Goal: Information Seeking & Learning: Learn about a topic

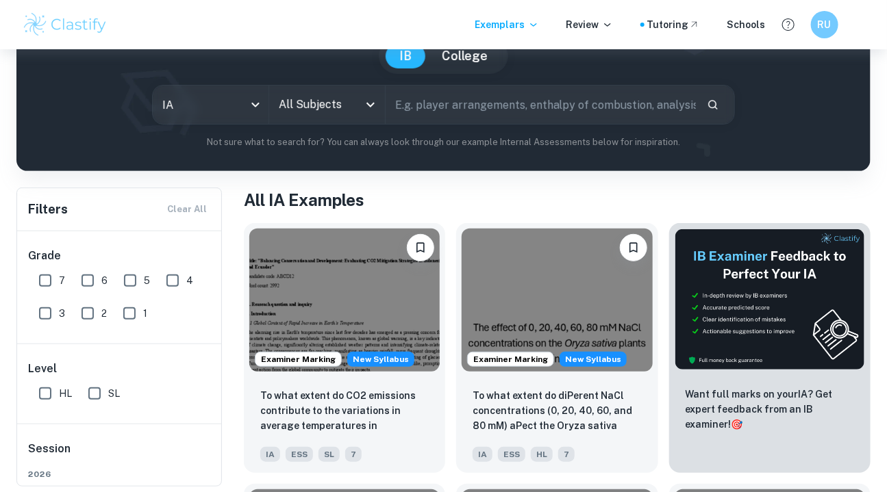
scroll to position [137, 0]
click at [47, 283] on input "7" at bounding box center [44, 280] width 27 height 27
checkbox input "true"
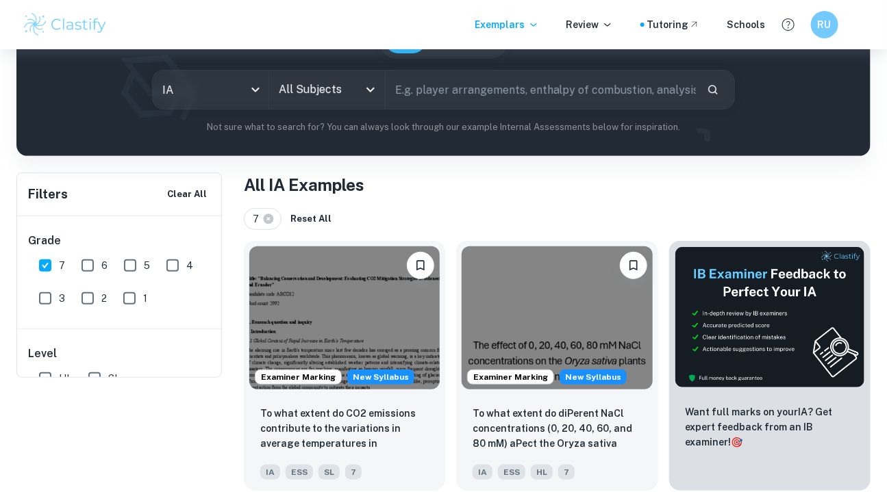
scroll to position [0, 0]
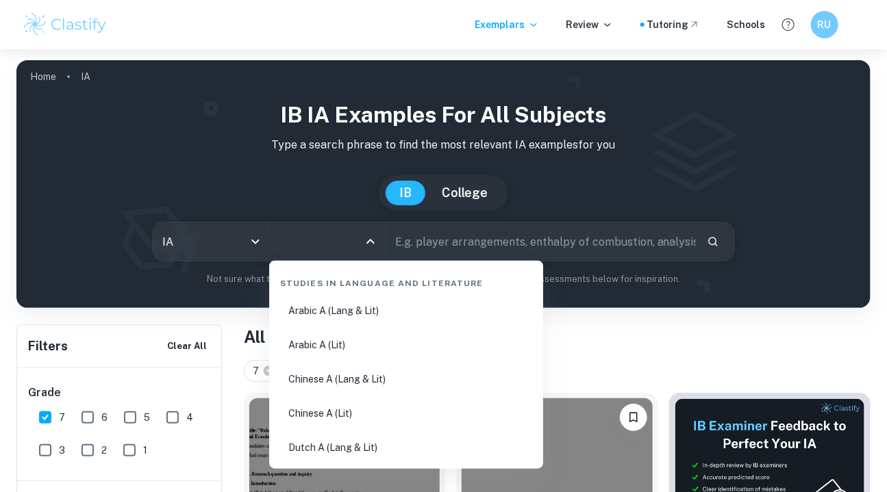
click at [318, 236] on input "All Subjects" at bounding box center [316, 242] width 83 height 26
type input "mat"
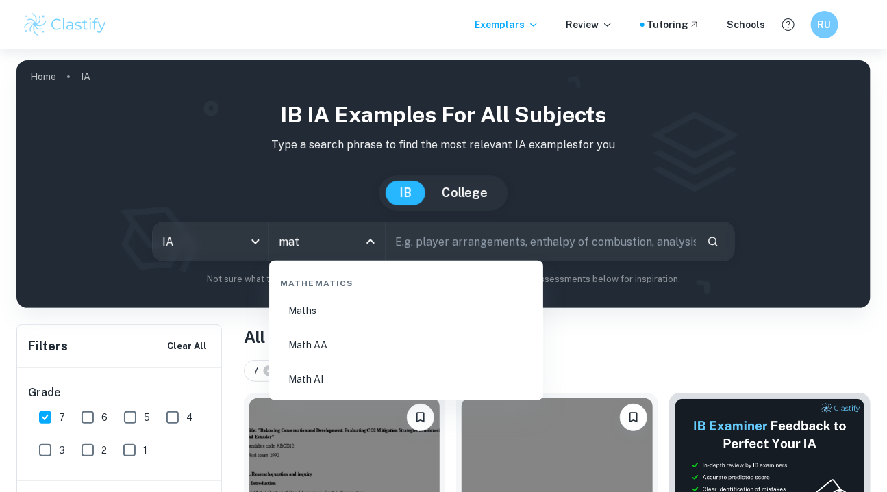
click at [310, 377] on li "Math AI" at bounding box center [406, 379] width 263 height 31
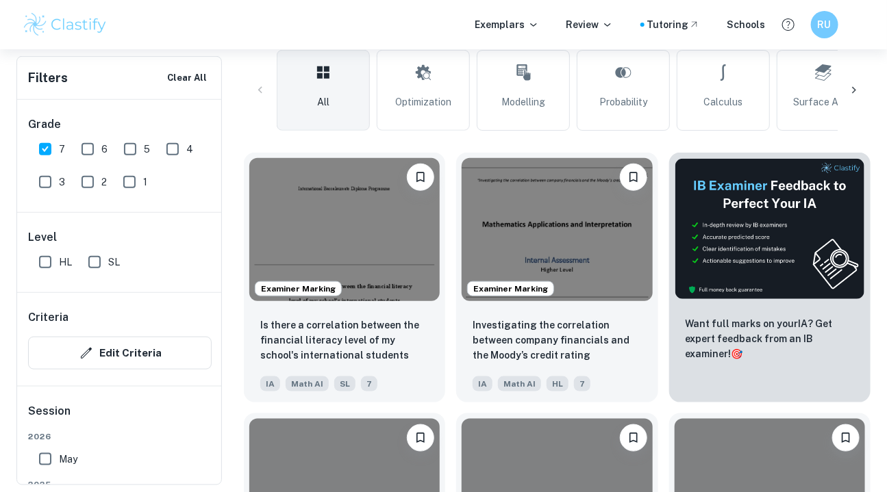
scroll to position [366, 0]
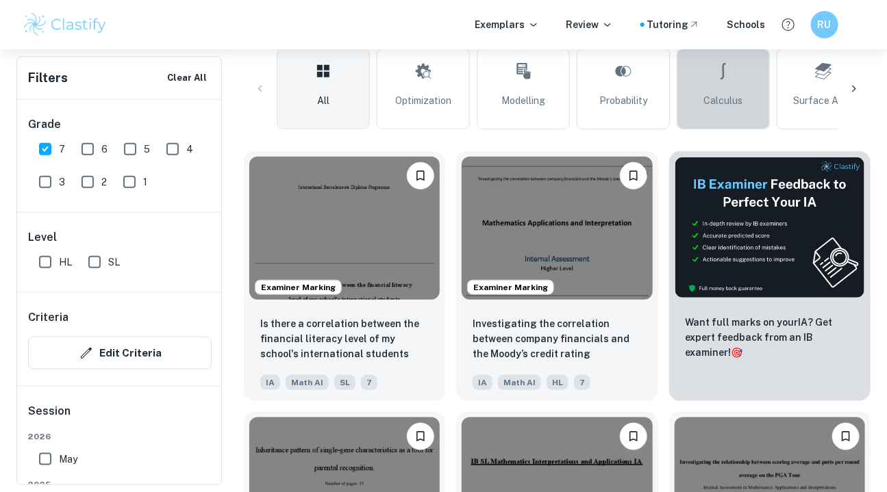
click at [705, 77] on link "Calculus" at bounding box center [722, 89] width 93 height 81
type input "Calculus"
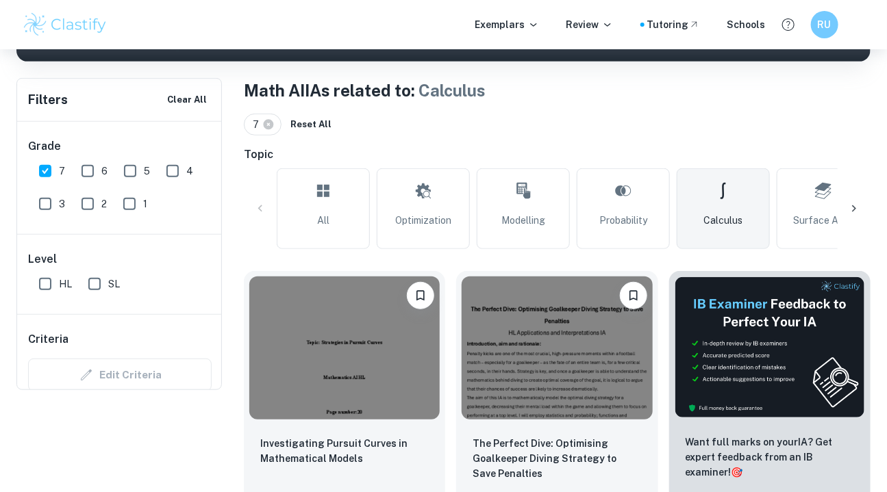
scroll to position [83, 0]
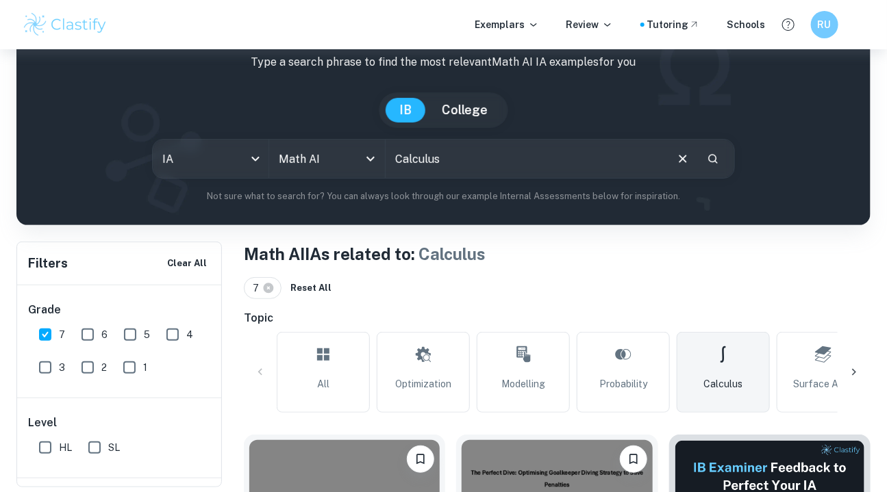
click at [356, 159] on div at bounding box center [361, 158] width 36 height 19
click at [364, 158] on icon "Open" at bounding box center [370, 159] width 16 height 16
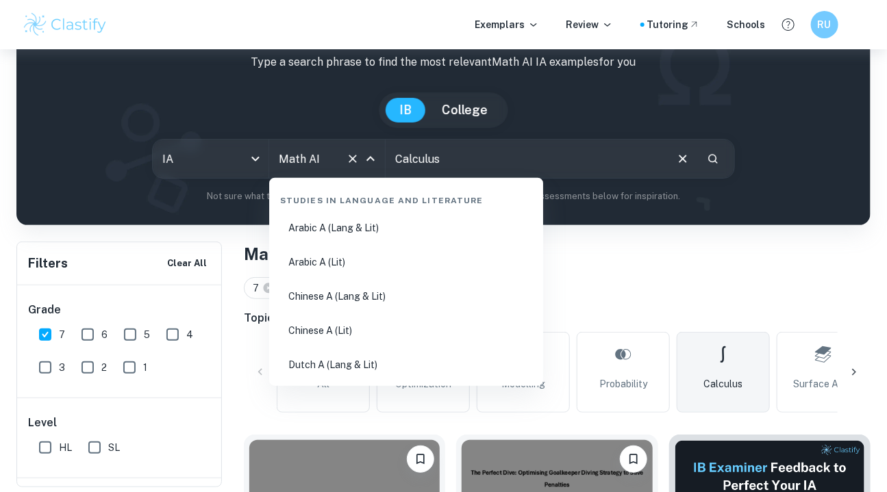
scroll to position [2294, 0]
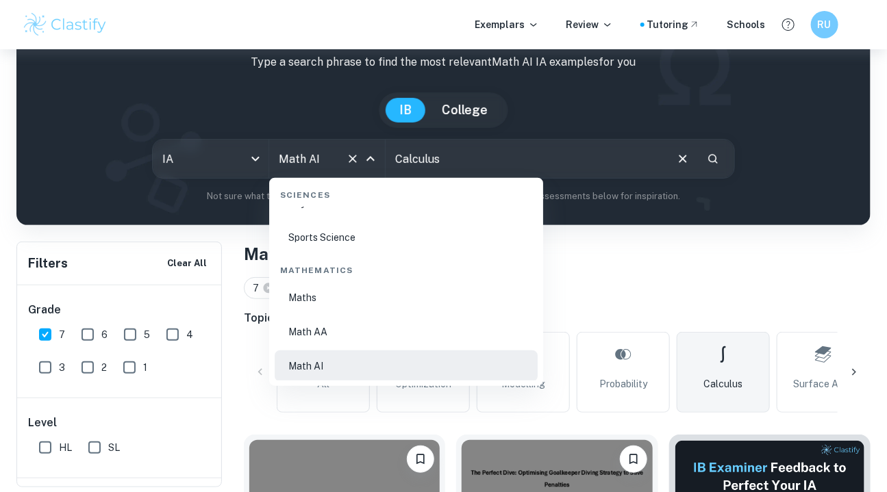
click at [316, 302] on li "Maths" at bounding box center [406, 297] width 263 height 31
type input "Maths"
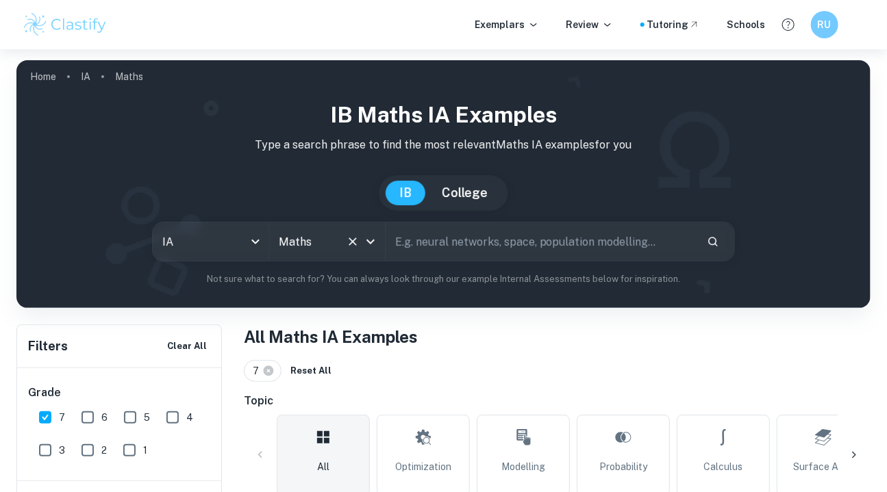
click at [364, 240] on icon "Open" at bounding box center [370, 241] width 16 height 16
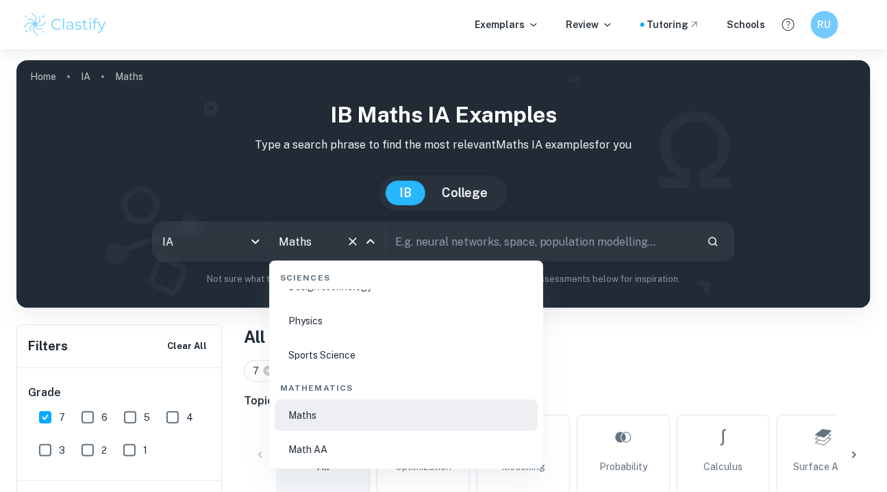
scroll to position [2331, 0]
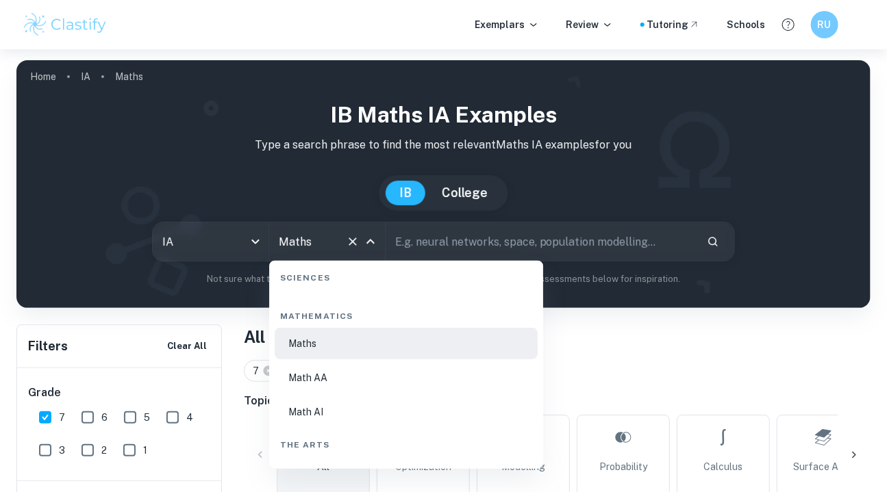
click at [325, 373] on li "Math AA" at bounding box center [406, 377] width 263 height 31
type input "Math AA"
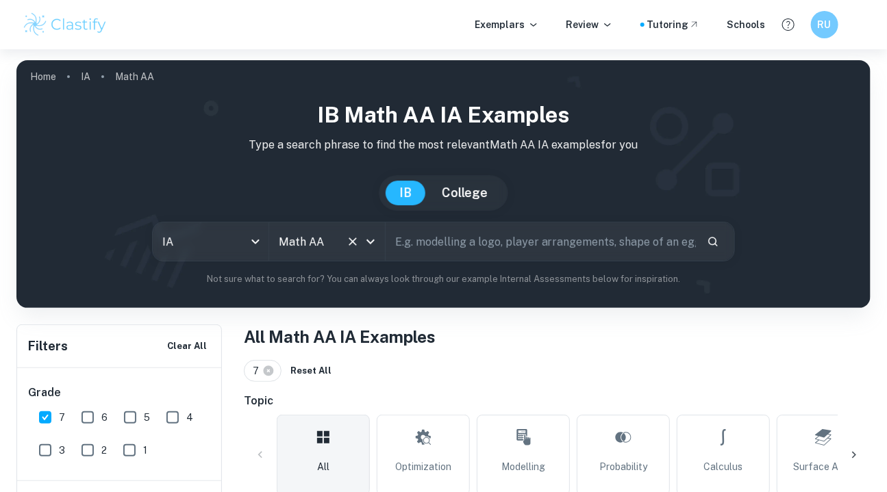
scroll to position [327, 0]
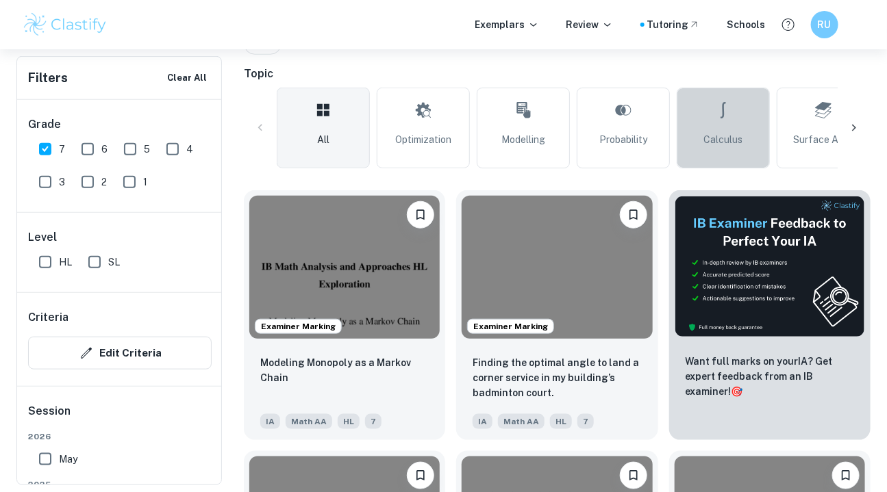
click at [726, 137] on span "Calculus" at bounding box center [723, 139] width 39 height 15
type input "Calculus"
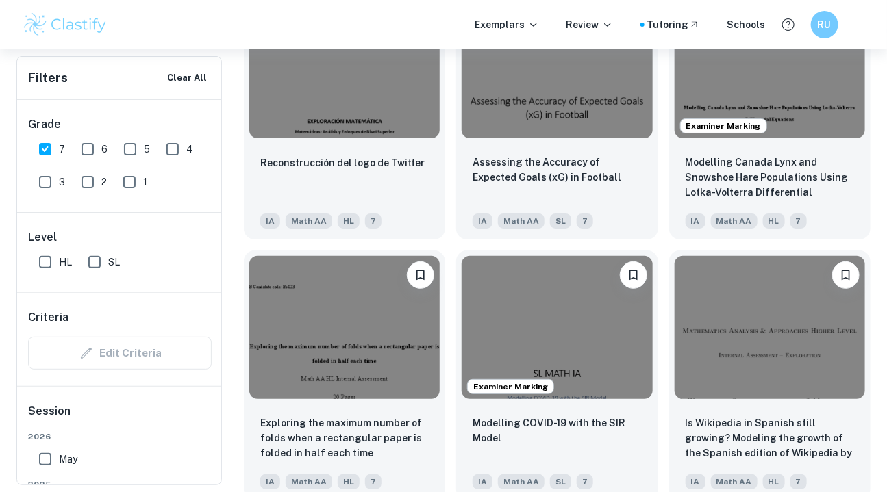
scroll to position [3941, 0]
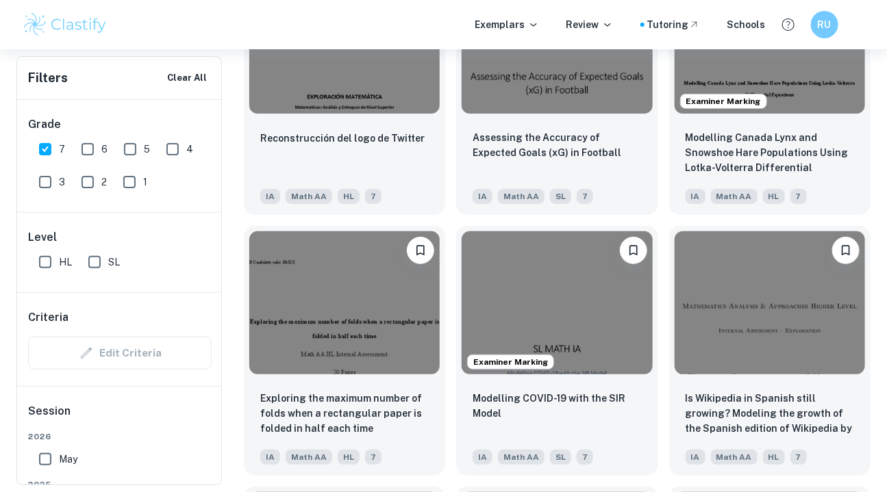
click at [611, 300] on img at bounding box center [556, 302] width 190 height 143
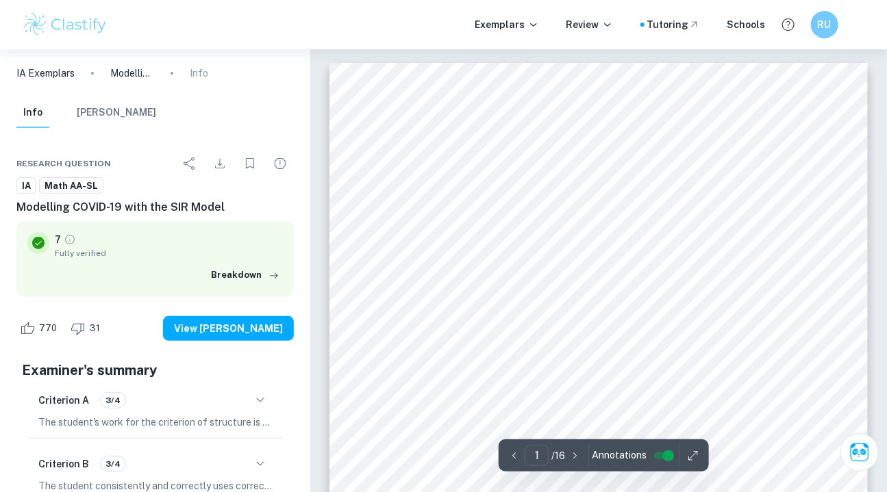
drag, startPoint x: 609, startPoint y: 300, endPoint x: 604, endPoint y: 231, distance: 68.7
click at [604, 231] on div "1 SL MATH IA Modelling [MEDICAL_DATA] with the SIR Model Name: [PERSON_NAME] Sc…" at bounding box center [597, 411] width 537 height 696
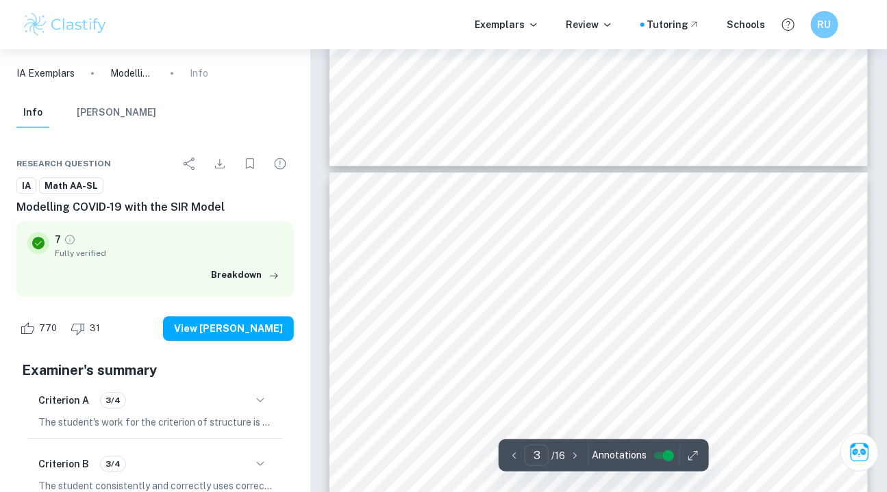
scroll to position [1384, 0]
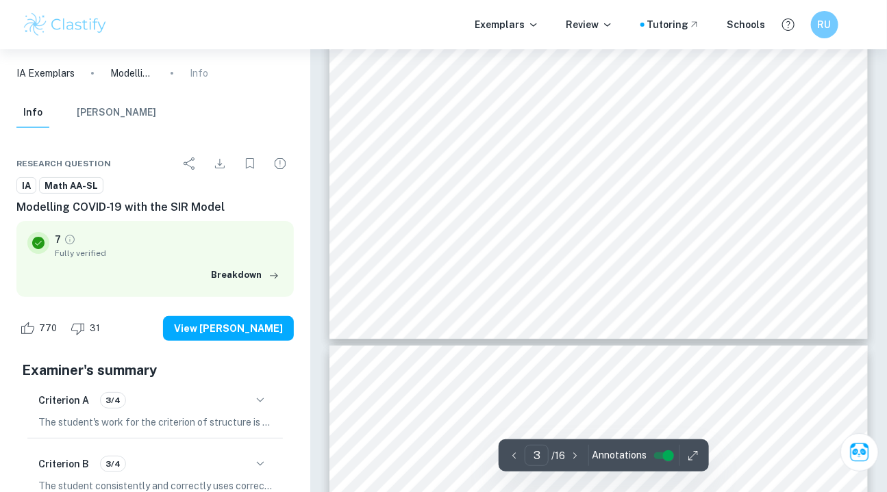
type input "4"
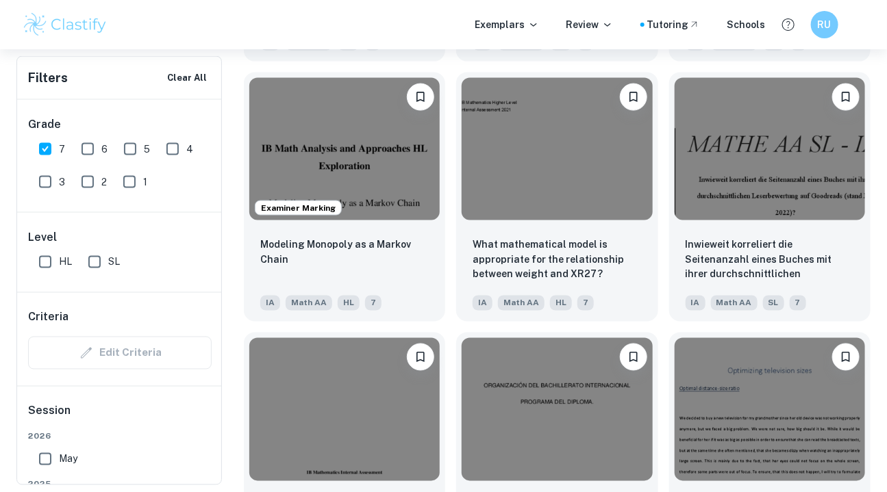
scroll to position [4617, 0]
